Goal: Answer question/provide support

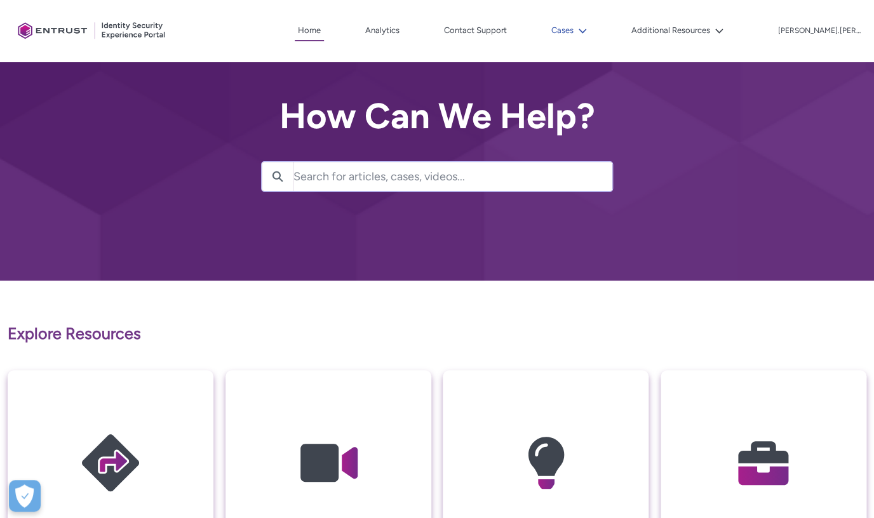
click at [586, 32] on icon at bounding box center [583, 31] width 8 height 4
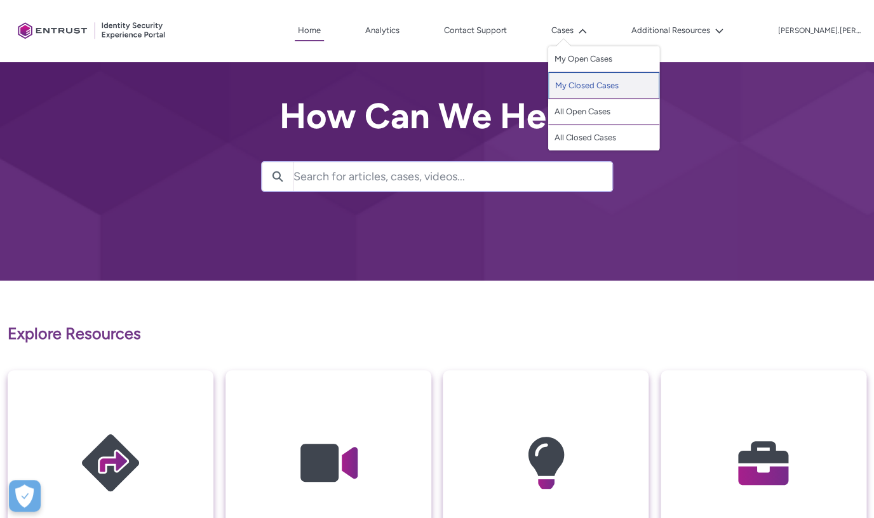
click at [647, 88] on link "My Closed Cases" at bounding box center [603, 85] width 111 height 27
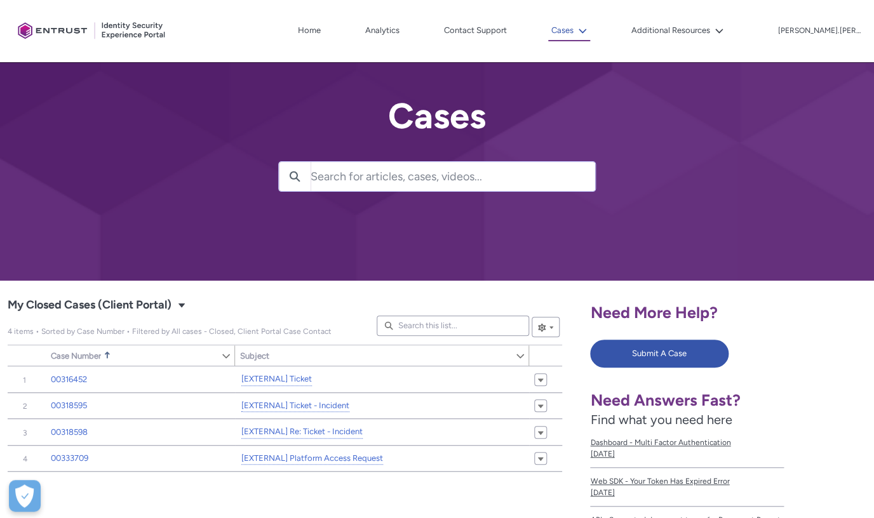
click at [590, 37] on button "Cases" at bounding box center [569, 31] width 42 height 20
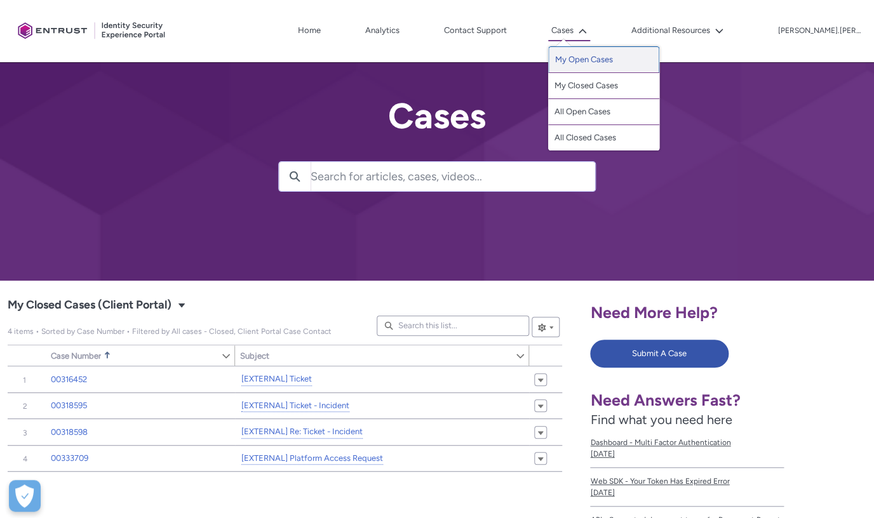
click at [650, 60] on link "My Open Cases" at bounding box center [603, 59] width 111 height 27
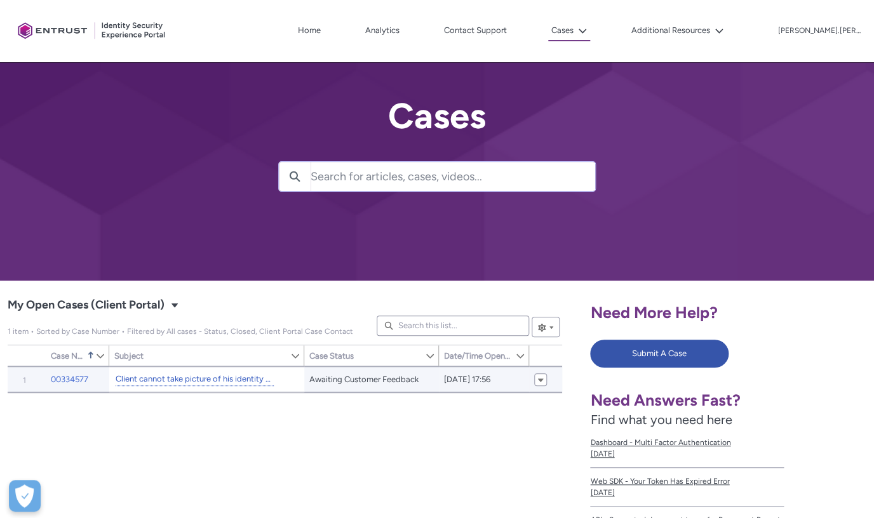
click at [257, 382] on link "Client cannot take picture of his identity card" at bounding box center [195, 379] width 158 height 13
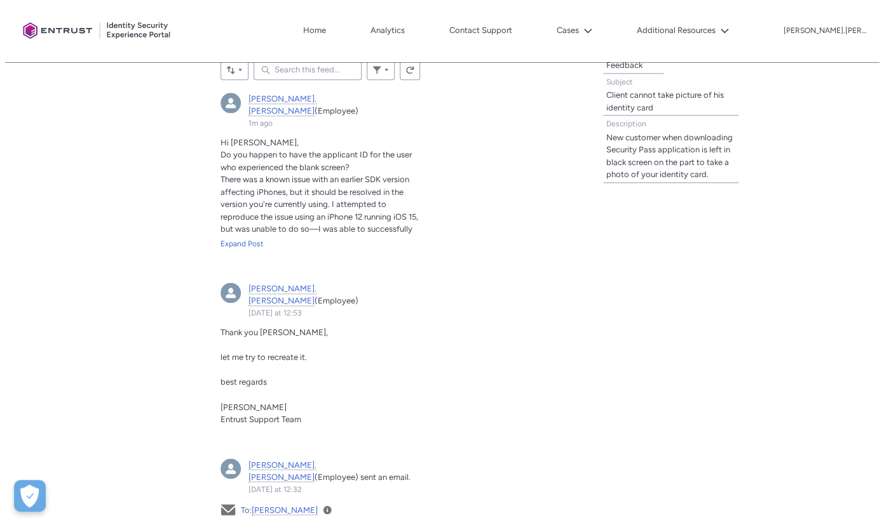
scroll to position [466, 0]
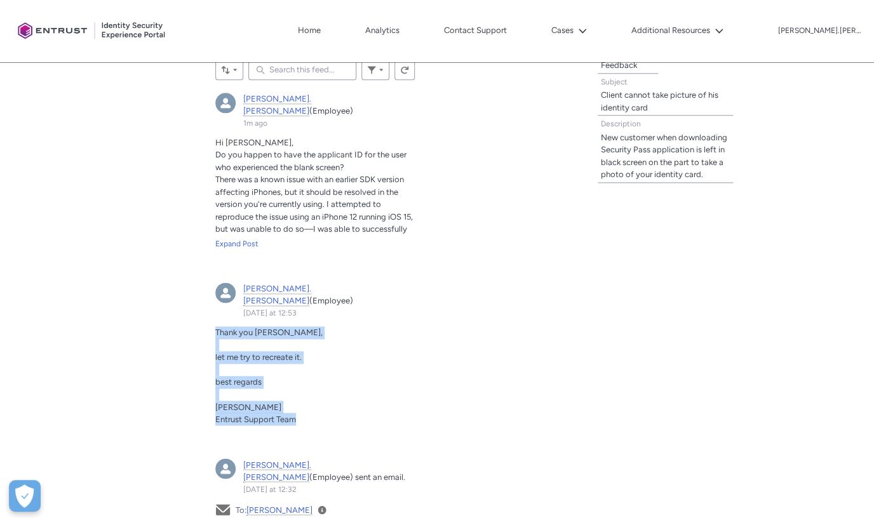
drag, startPoint x: 216, startPoint y: 304, endPoint x: 332, endPoint y: 389, distance: 144.0
click at [332, 389] on div "Thank you [PERSON_NAME], let me try to recreate it. best regards [PERSON_NAME] …" at bounding box center [315, 376] width 200 height 99
copy div "Thank you [PERSON_NAME], let me try to recreate it. best regards [PERSON_NAME] …"
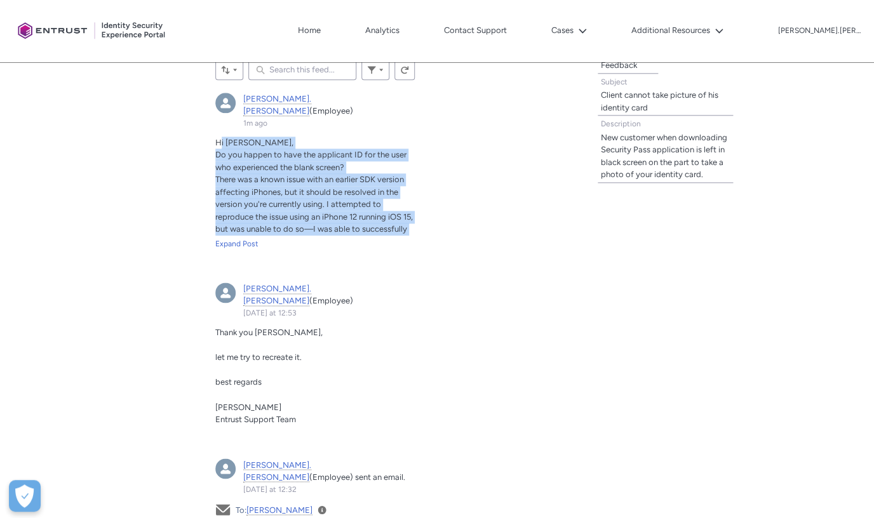
drag, startPoint x: 220, startPoint y: 129, endPoint x: 367, endPoint y: 233, distance: 179.6
click at [367, 233] on div "Hi [PERSON_NAME], Do you happen to have the applicant ID for the user who exper…" at bounding box center [315, 186] width 200 height 99
copy div "i [PERSON_NAME], Do you happen to have the applicant ID for the user who experi…"
